Goal: Check status: Check status

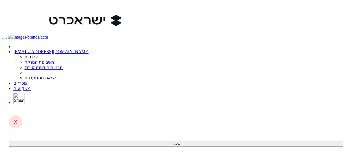
click at [27, 81] on link "מכרזים" at bounding box center [20, 83] width 14 height 5
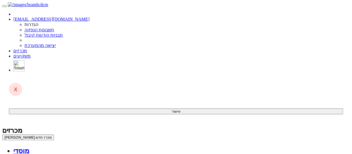
scroll to position [56, 0]
